Goal: Task Accomplishment & Management: Complete application form

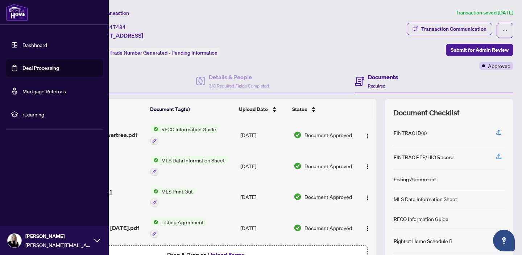
click at [31, 66] on link "Deal Processing" at bounding box center [40, 68] width 37 height 7
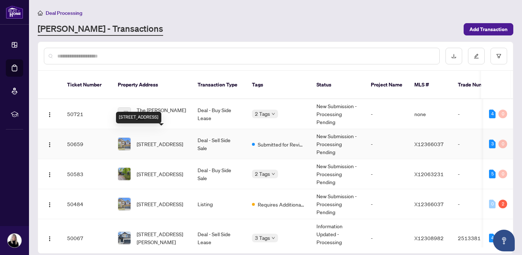
click at [150, 140] on span "[STREET_ADDRESS]" at bounding box center [160, 144] width 46 height 8
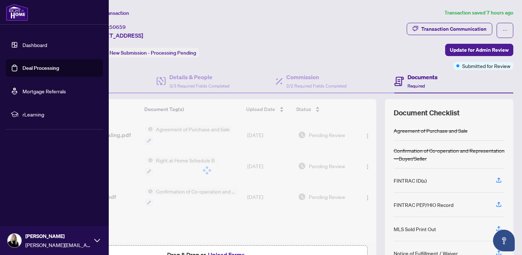
click at [30, 65] on link "Deal Processing" at bounding box center [40, 68] width 37 height 7
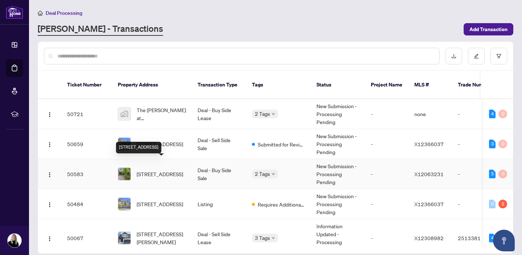
click at [150, 170] on span "[STREET_ADDRESS]" at bounding box center [160, 174] width 46 height 8
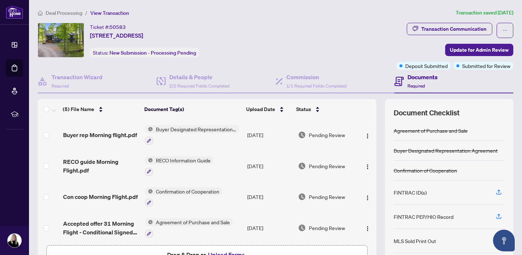
scroll to position [47, 0]
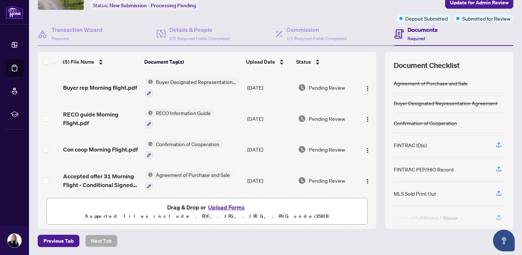
click at [228, 207] on button "Upload Forms" at bounding box center [226, 207] width 41 height 9
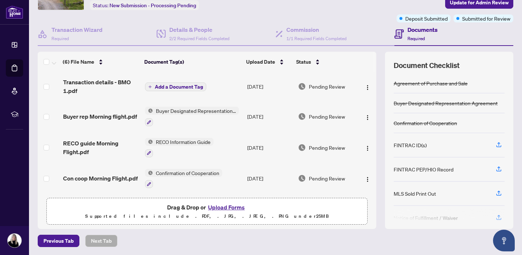
click at [219, 205] on button "Upload Forms" at bounding box center [226, 207] width 41 height 9
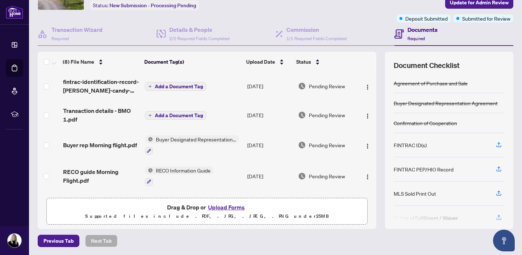
scroll to position [0, 0]
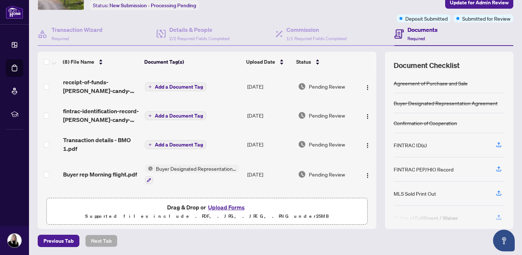
click at [181, 84] on span "Add a Document Tag" at bounding box center [179, 86] width 48 height 5
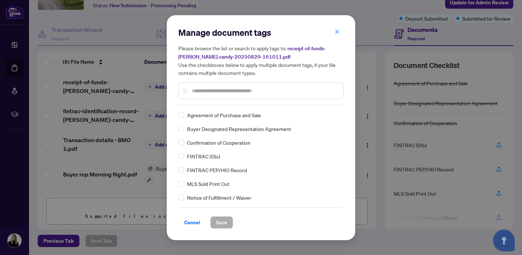
click at [246, 172] on div "FINTRAC PEP/HIO Record" at bounding box center [258, 170] width 161 height 8
click at [194, 91] on input "text" at bounding box center [265, 91] width 146 height 8
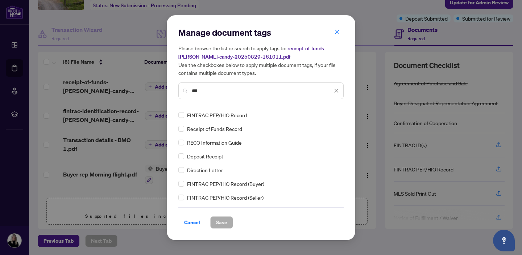
type input "***"
click at [222, 225] on span "Save" at bounding box center [221, 223] width 11 height 12
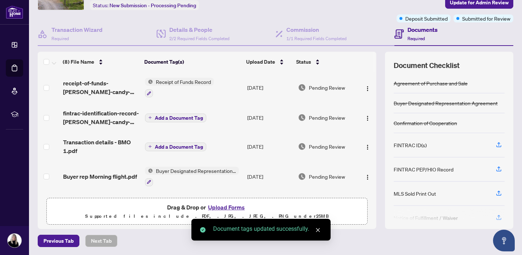
click at [181, 116] on span "Add a Document Tag" at bounding box center [179, 118] width 48 height 5
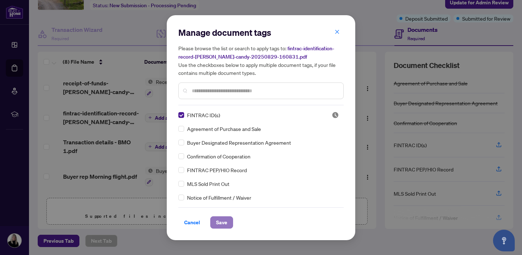
click at [218, 221] on span "Save" at bounding box center [221, 223] width 11 height 12
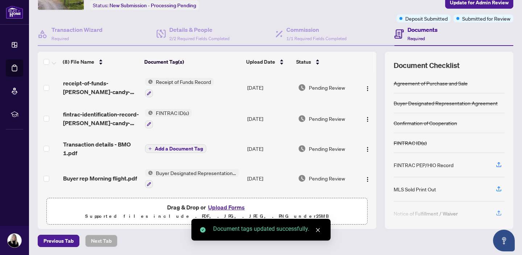
click at [166, 148] on span "Add a Document Tag" at bounding box center [179, 148] width 48 height 5
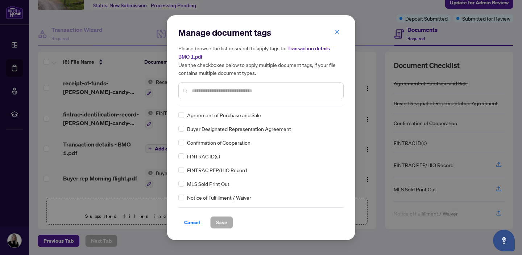
click at [203, 92] on input "text" at bounding box center [265, 91] width 146 height 8
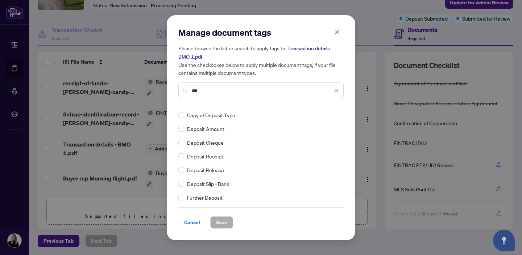
type input "***"
click at [222, 222] on span "Save" at bounding box center [221, 223] width 11 height 12
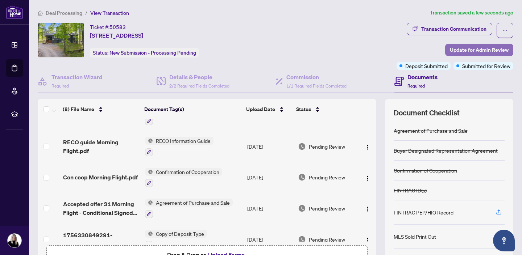
click at [477, 50] on span "Update for Admin Review" at bounding box center [479, 50] width 59 height 12
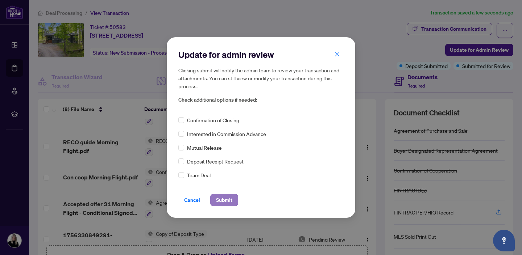
click at [226, 198] on span "Submit" at bounding box center [224, 201] width 16 height 12
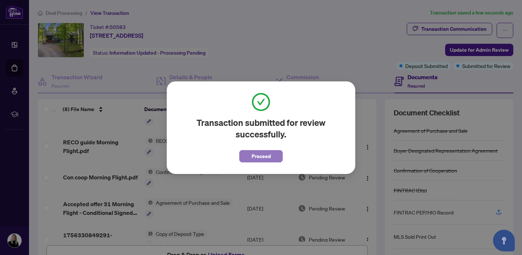
click at [266, 153] on span "Proceed" at bounding box center [260, 157] width 19 height 12
